Goal: Task Accomplishment & Management: Manage account settings

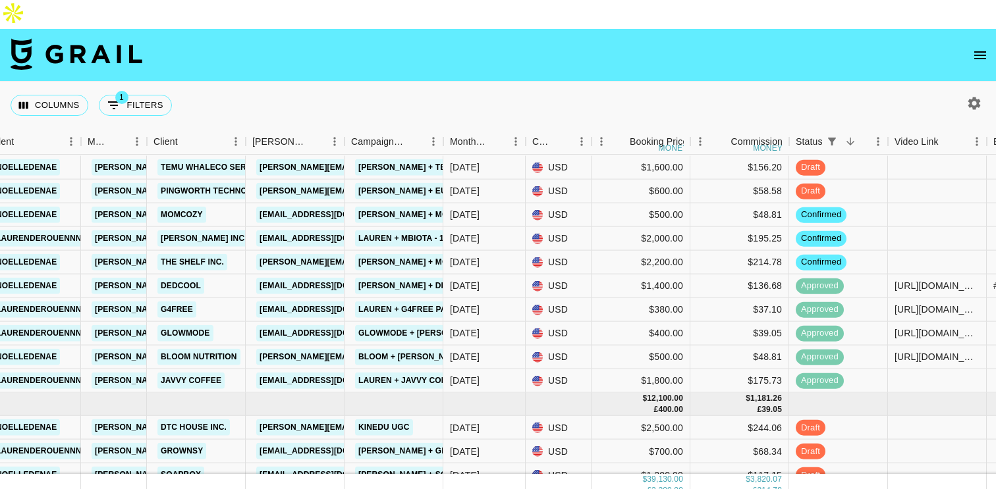
scroll to position [572, 291]
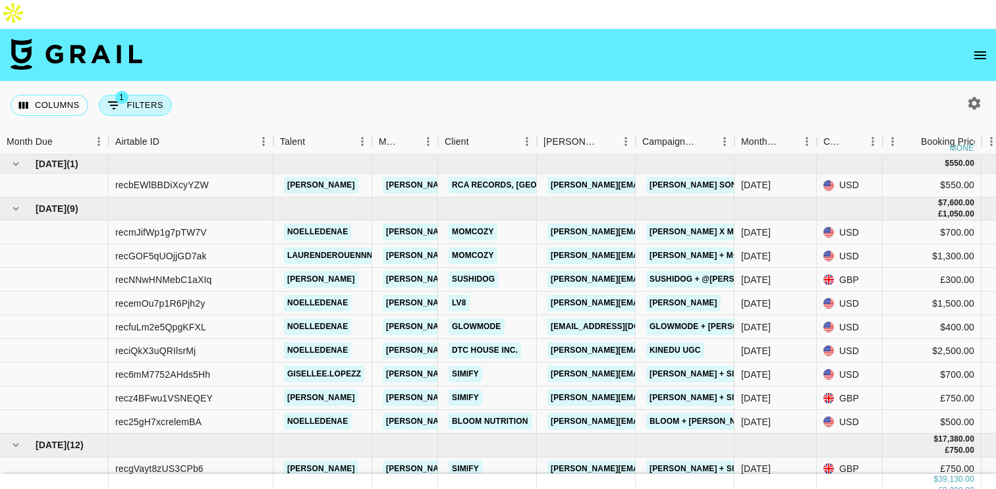
click at [152, 95] on button "1 Filters" at bounding box center [135, 105] width 73 height 21
select select "status"
select select "not"
select select "cancelled"
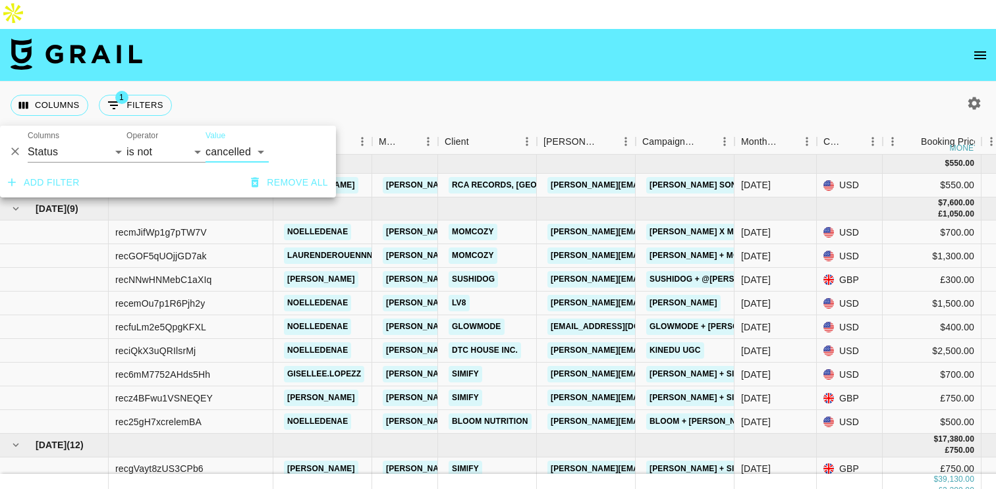
click at [288, 82] on div "Columns 1 Filters + Booking" at bounding box center [498, 105] width 996 height 47
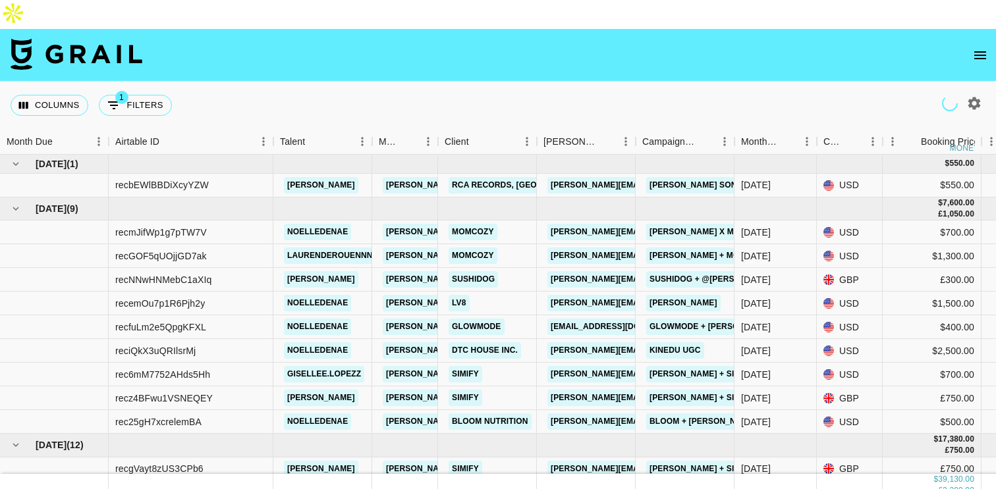
click at [983, 47] on icon "open drawer" at bounding box center [980, 55] width 16 height 16
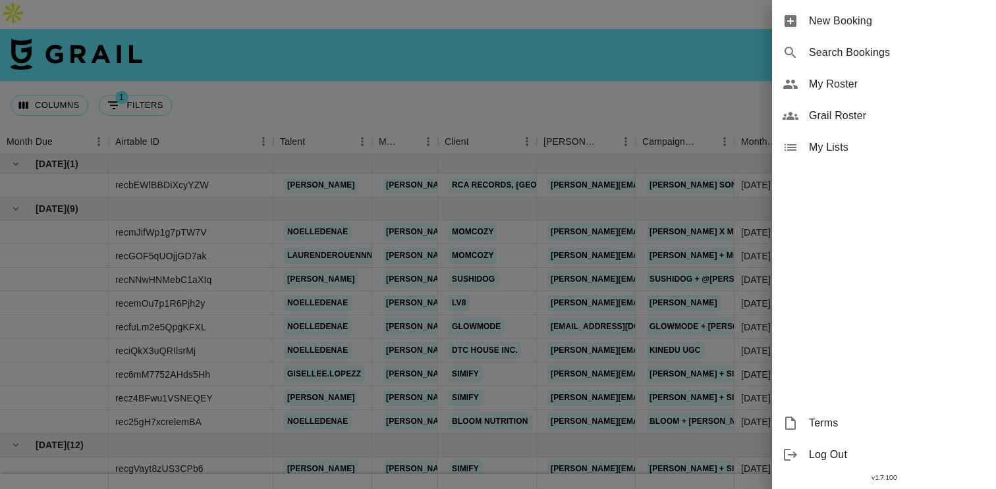
click at [827, 459] on span "Log Out" at bounding box center [897, 455] width 177 height 16
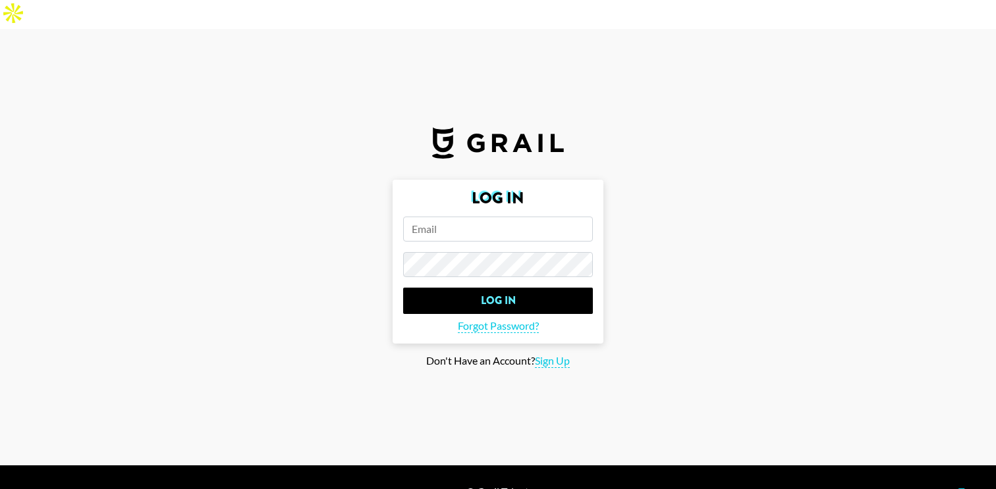
click at [725, 194] on main "Log In Log In Forgot Password? Don't Have an Account? Sign Up" at bounding box center [498, 274] width 975 height 188
click at [482, 215] on form "Log In Log In Forgot Password?" at bounding box center [498, 262] width 211 height 164
click at [482, 217] on input "email" at bounding box center [498, 229] width 190 height 25
type input "g"
type input "[PERSON_NAME][EMAIL_ADDRESS][DOMAIN_NAME]"
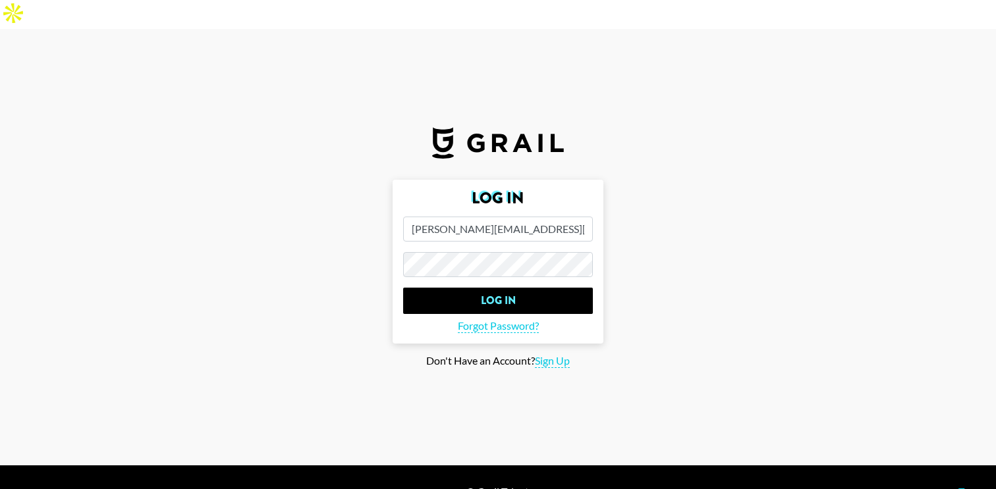
click at [403, 288] on input "Log In" at bounding box center [498, 301] width 190 height 26
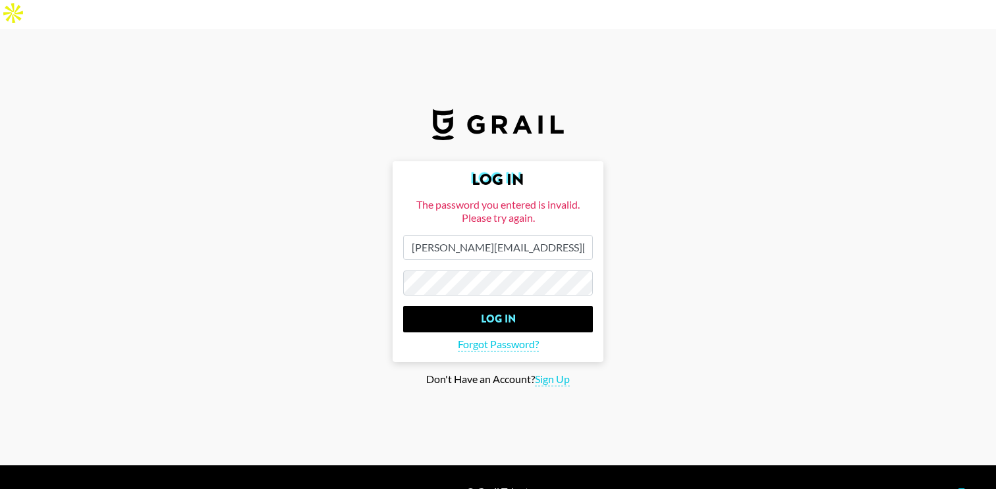
click at [385, 255] on main "Log In The password you entered is invalid. Please try again. [PERSON_NAME][EMA…" at bounding box center [498, 273] width 975 height 225
click at [403, 306] on input "Log In" at bounding box center [498, 319] width 190 height 26
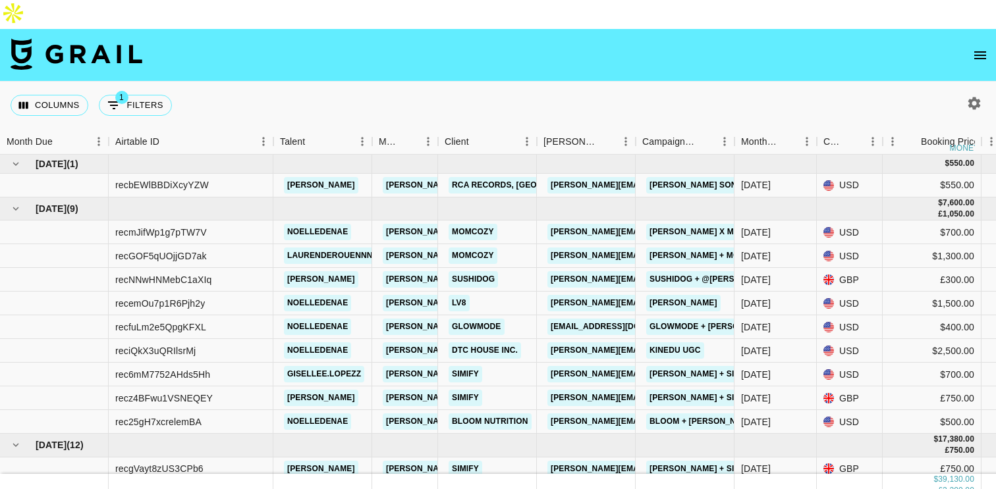
click at [968, 96] on icon "button" at bounding box center [974, 104] width 16 height 16
select select "[DATE]"
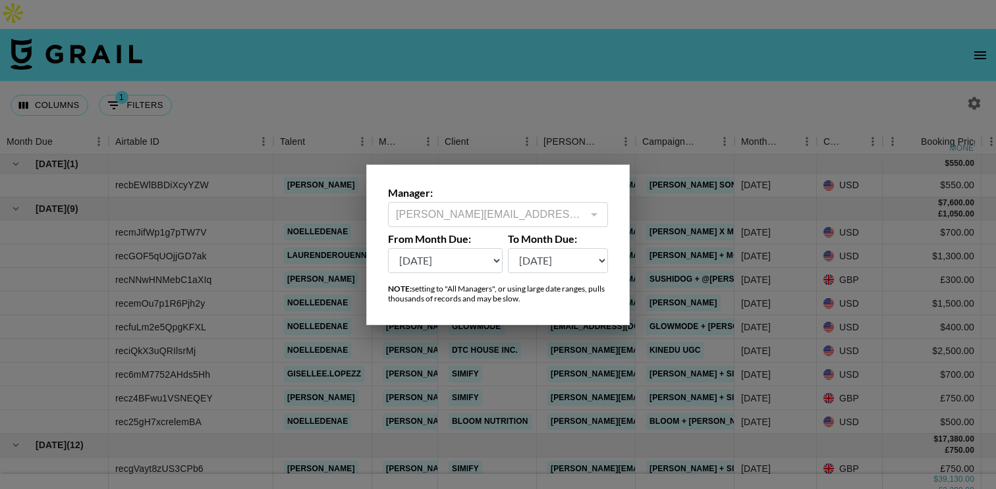
click at [663, 55] on div at bounding box center [498, 244] width 996 height 489
